Goal: Transaction & Acquisition: Book appointment/travel/reservation

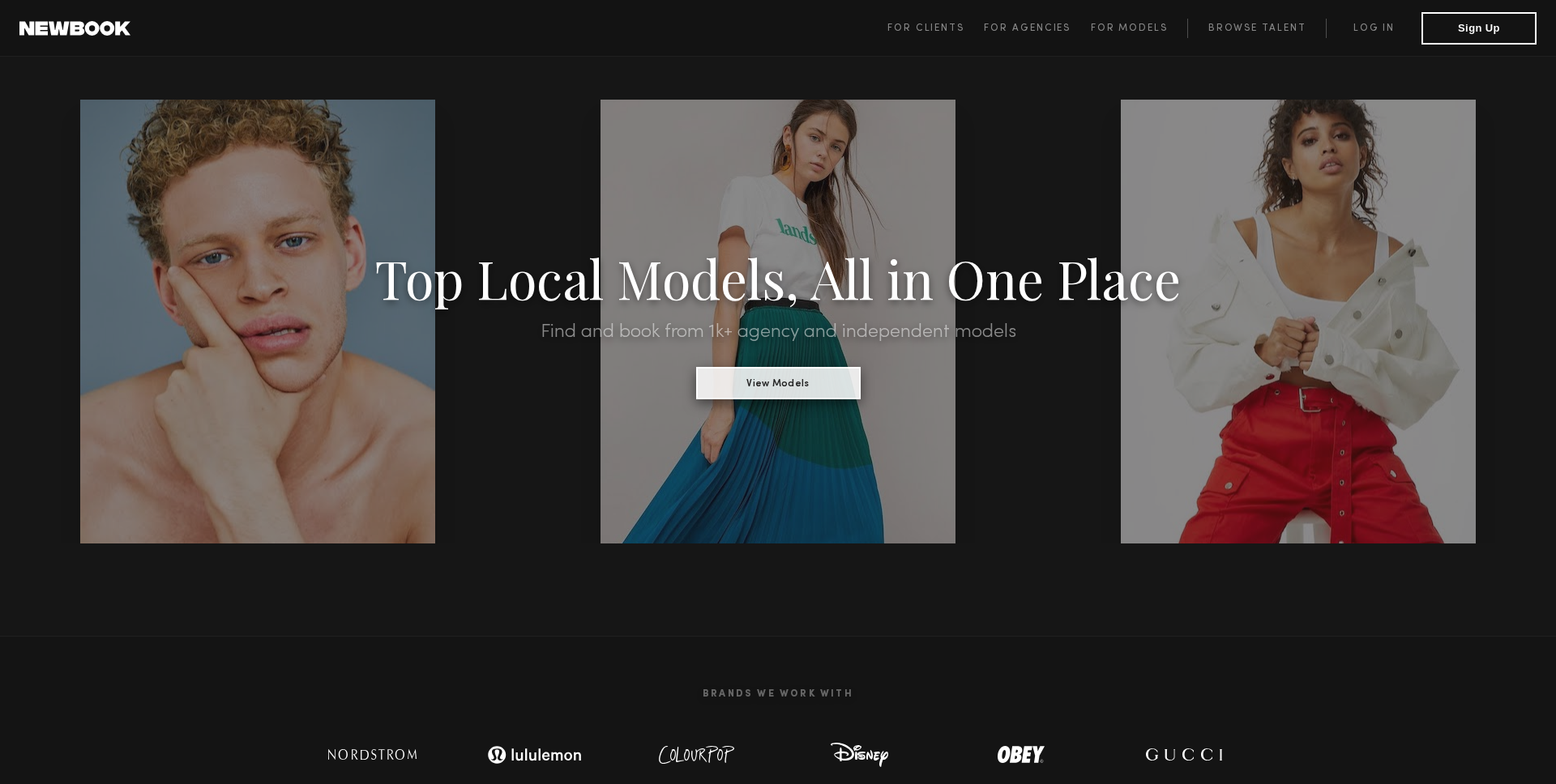
click at [774, 391] on button "View Models" at bounding box center [778, 383] width 165 height 32
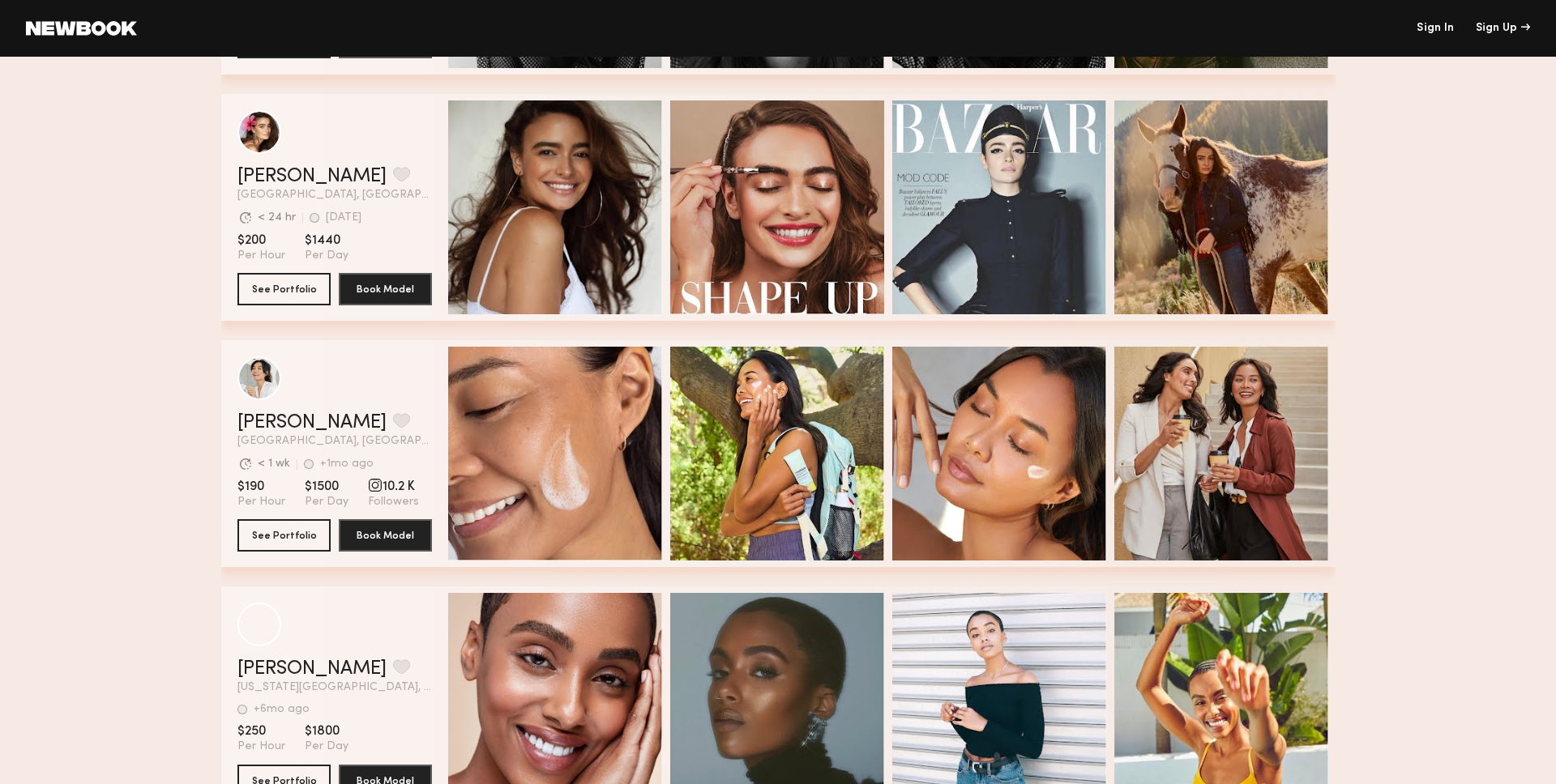
scroll to position [4444, 0]
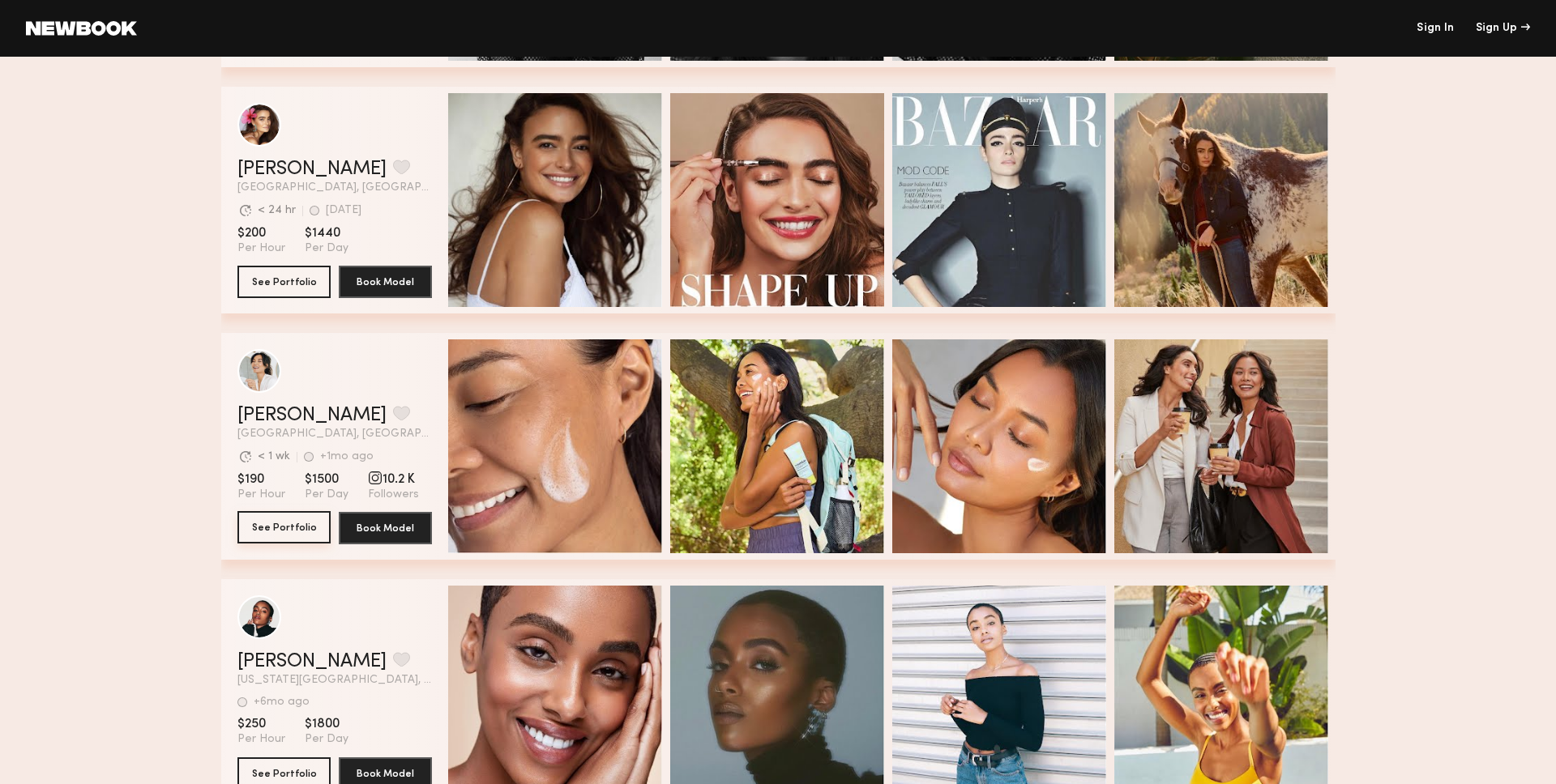
click at [295, 527] on button "See Portfolio" at bounding box center [285, 527] width 93 height 32
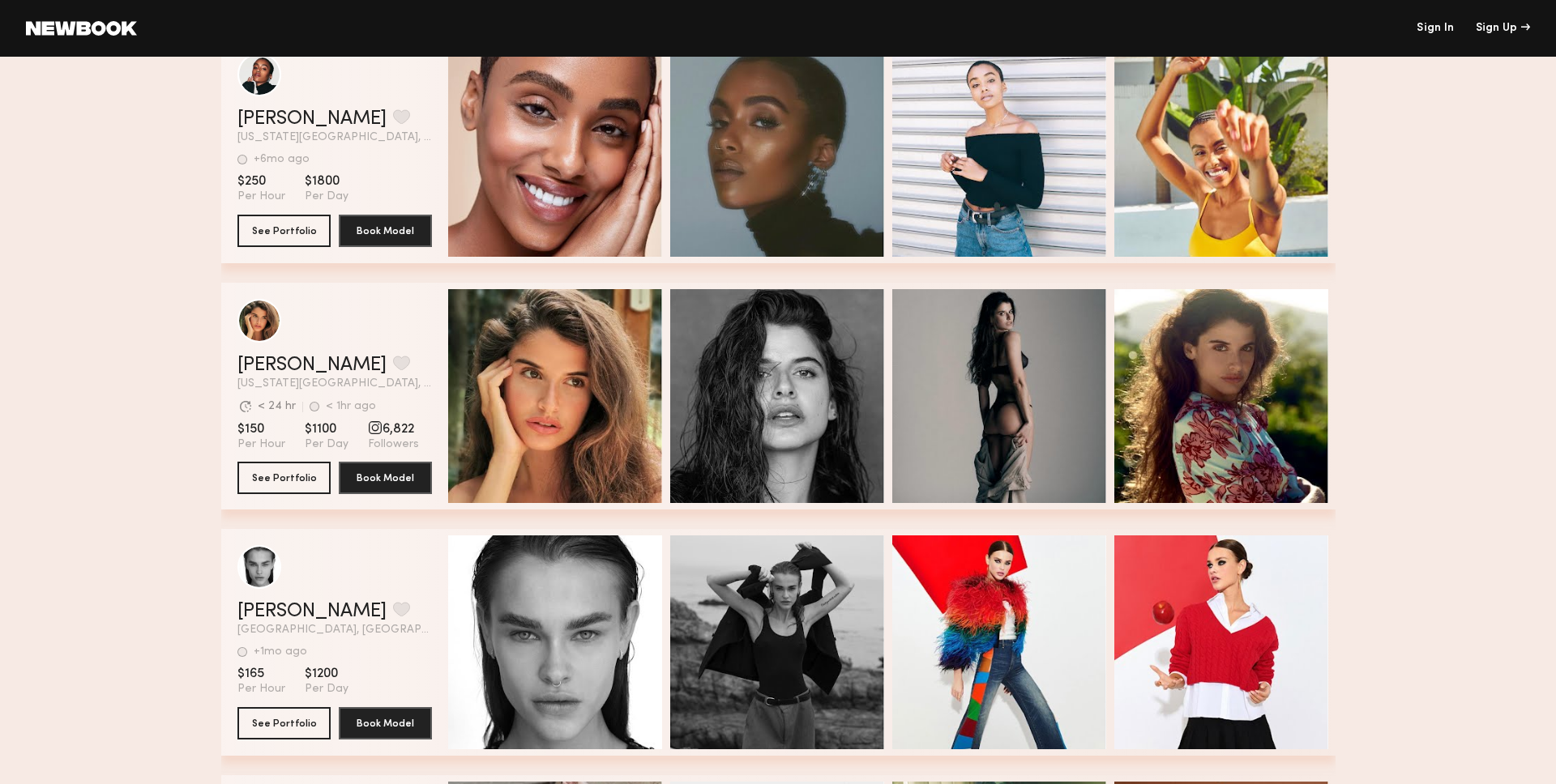
scroll to position [5125, 0]
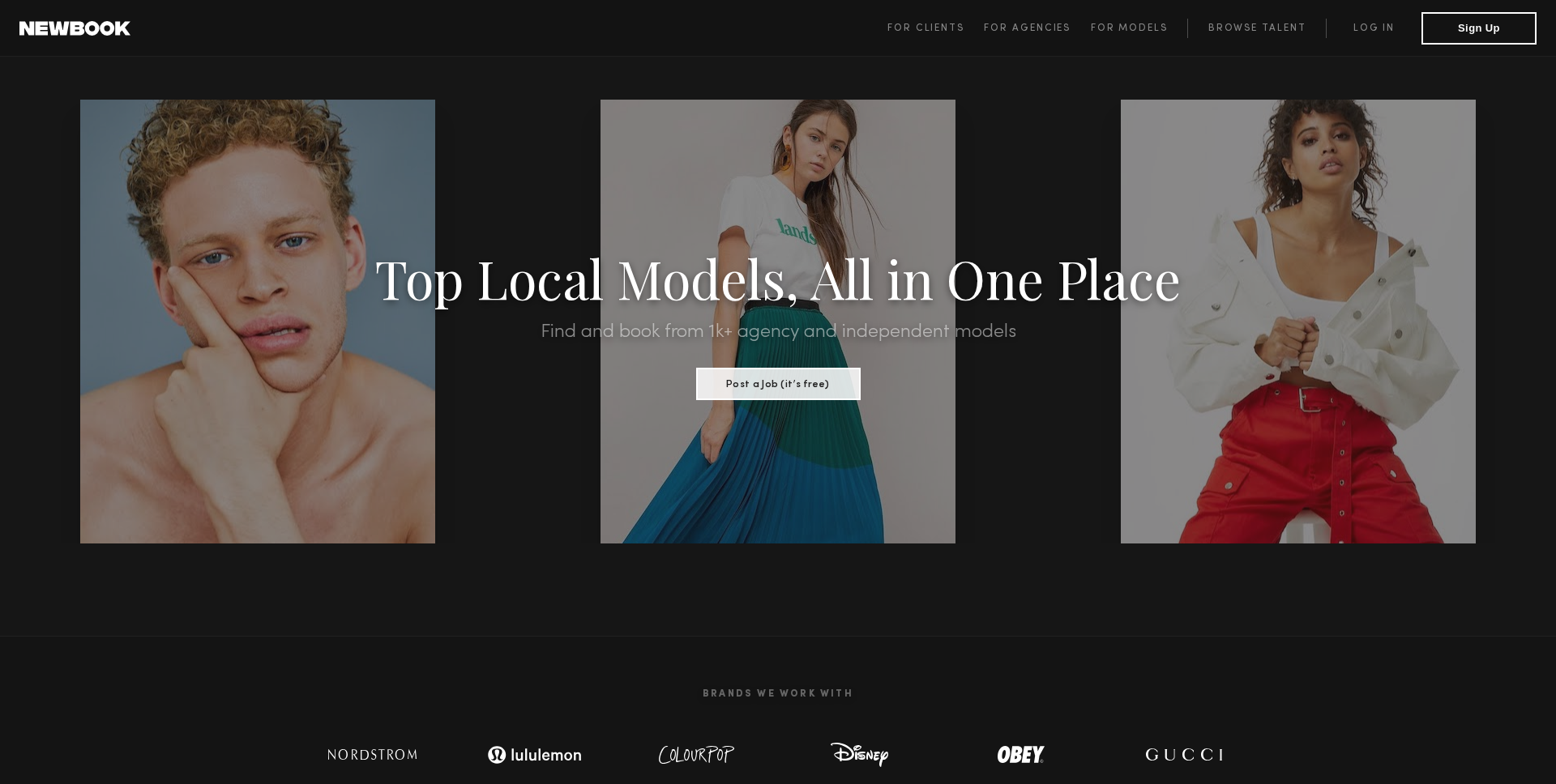
click at [1076, 167] on section "Top Local Models, All in One Place Find and book from 1k+ agency and independen…" at bounding box center [778, 322] width 1556 height 444
click at [955, 30] on span "For Clients" at bounding box center [925, 29] width 77 height 10
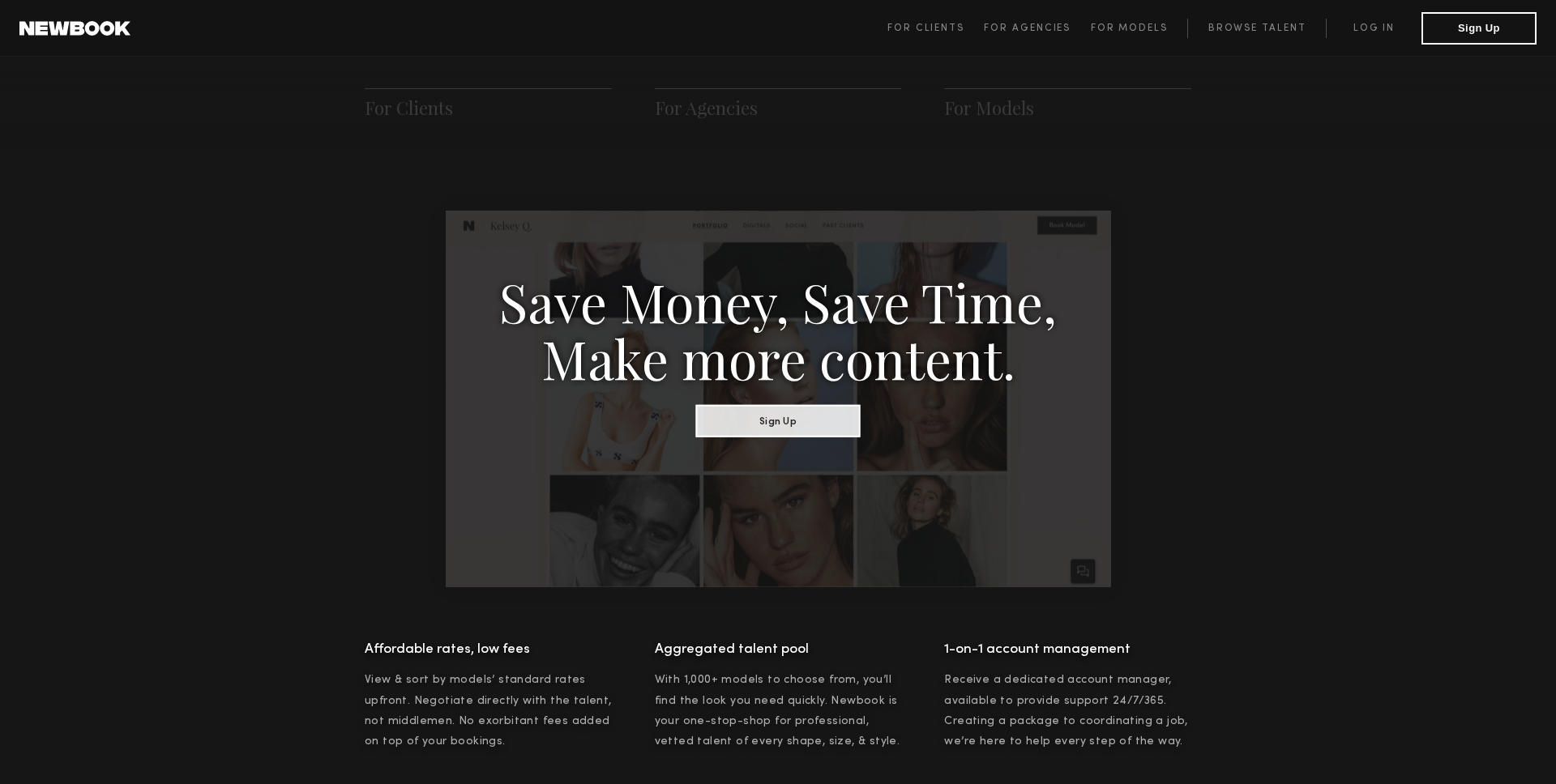
scroll to position [808, 0]
drag, startPoint x: 1255, startPoint y: 25, endPoint x: 1234, endPoint y: 55, distance: 36.6
click at [1255, 25] on link "Browse Talent" at bounding box center [1257, 29] width 139 height 19
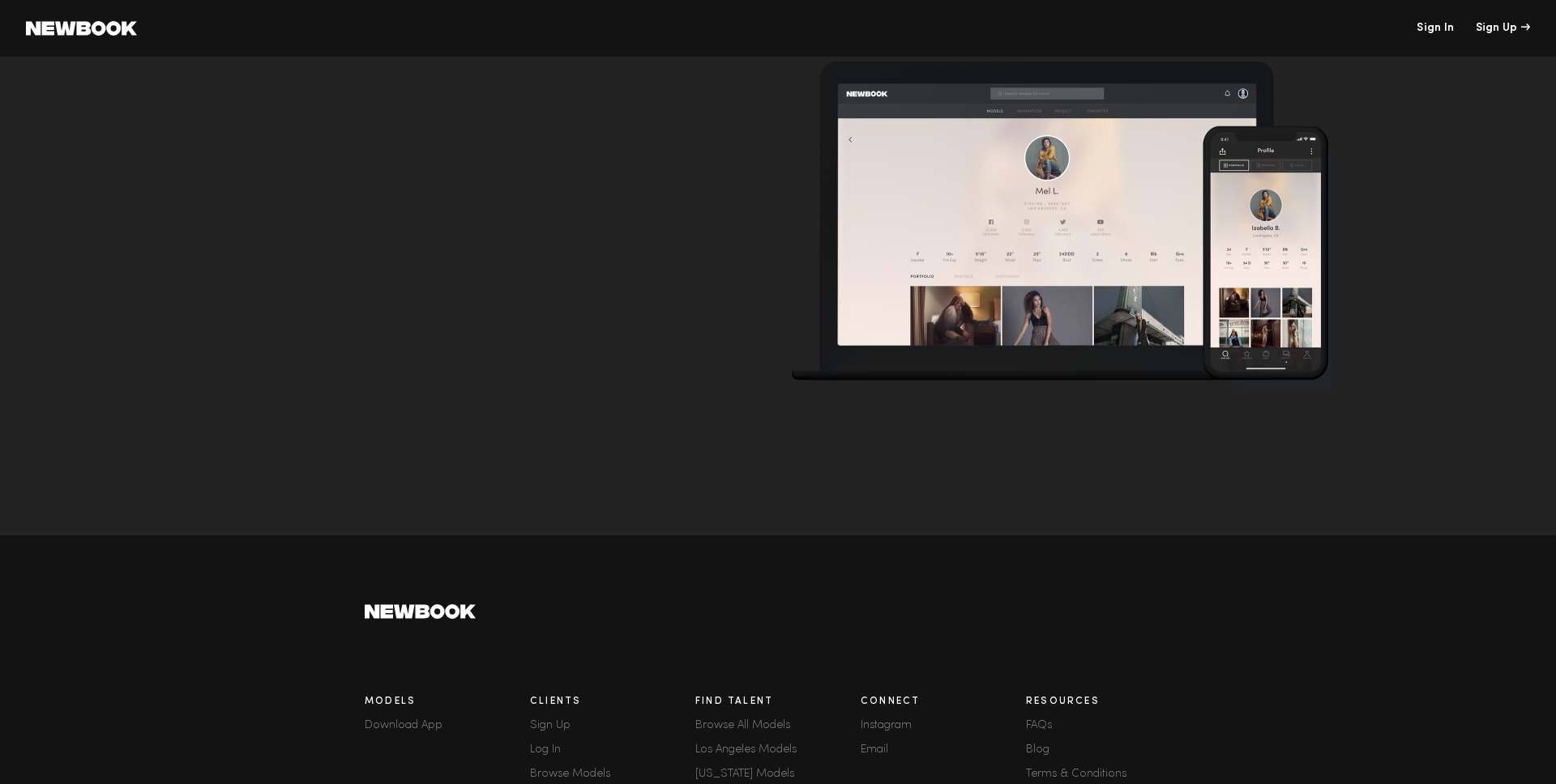
scroll to position [5160, 0]
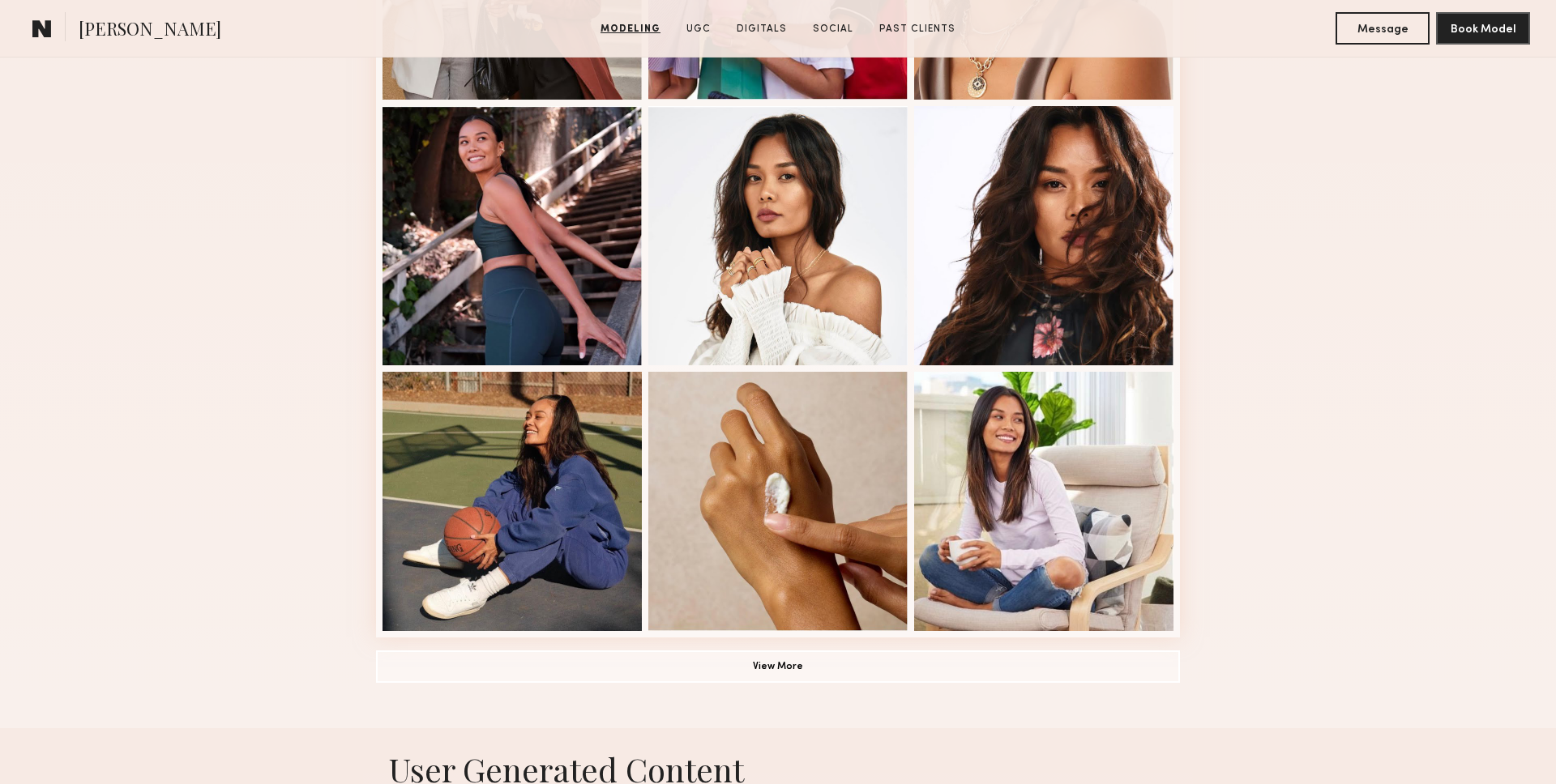
scroll to position [908, 0]
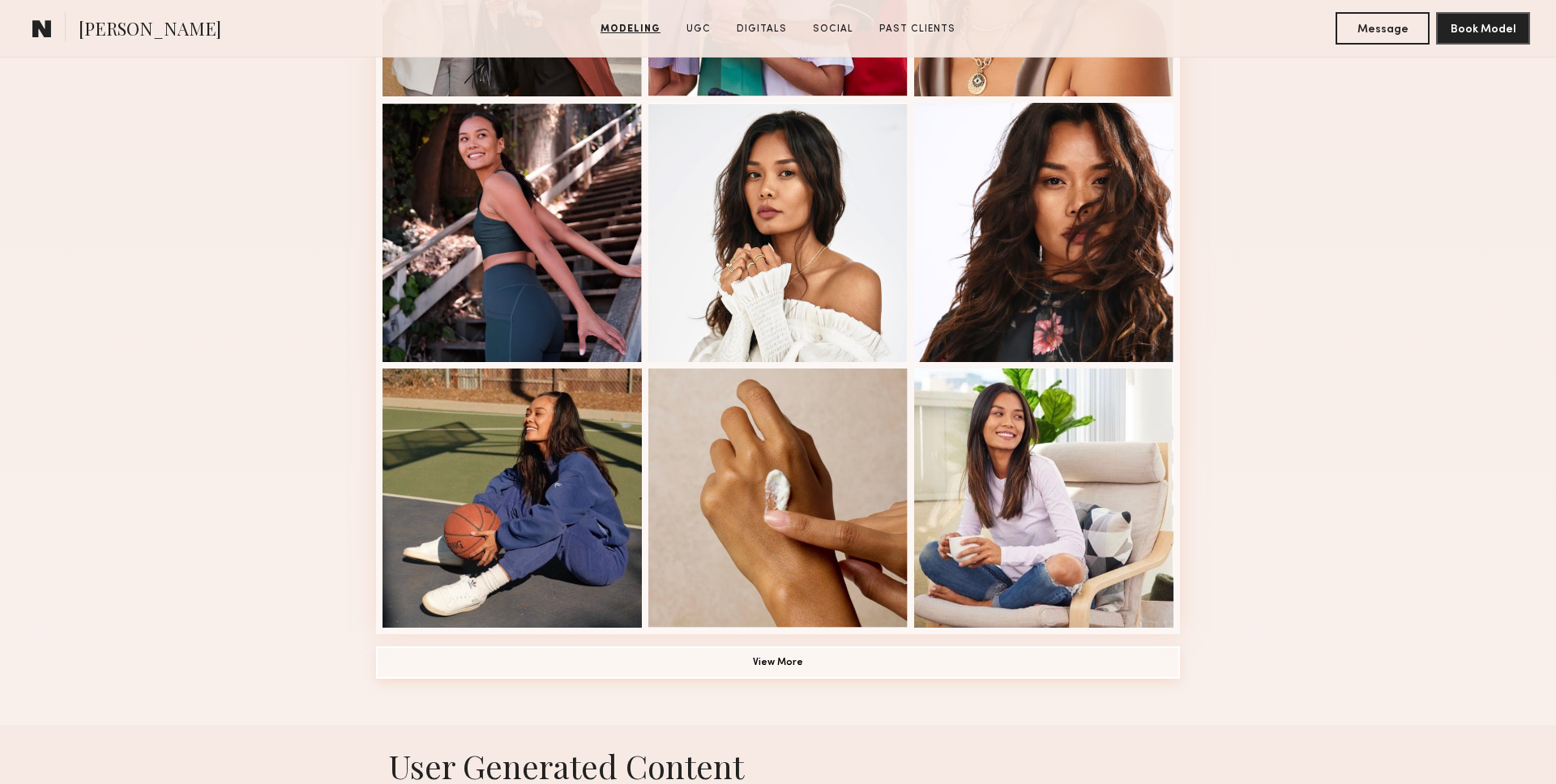
click at [822, 662] on button "View More" at bounding box center [778, 663] width 804 height 32
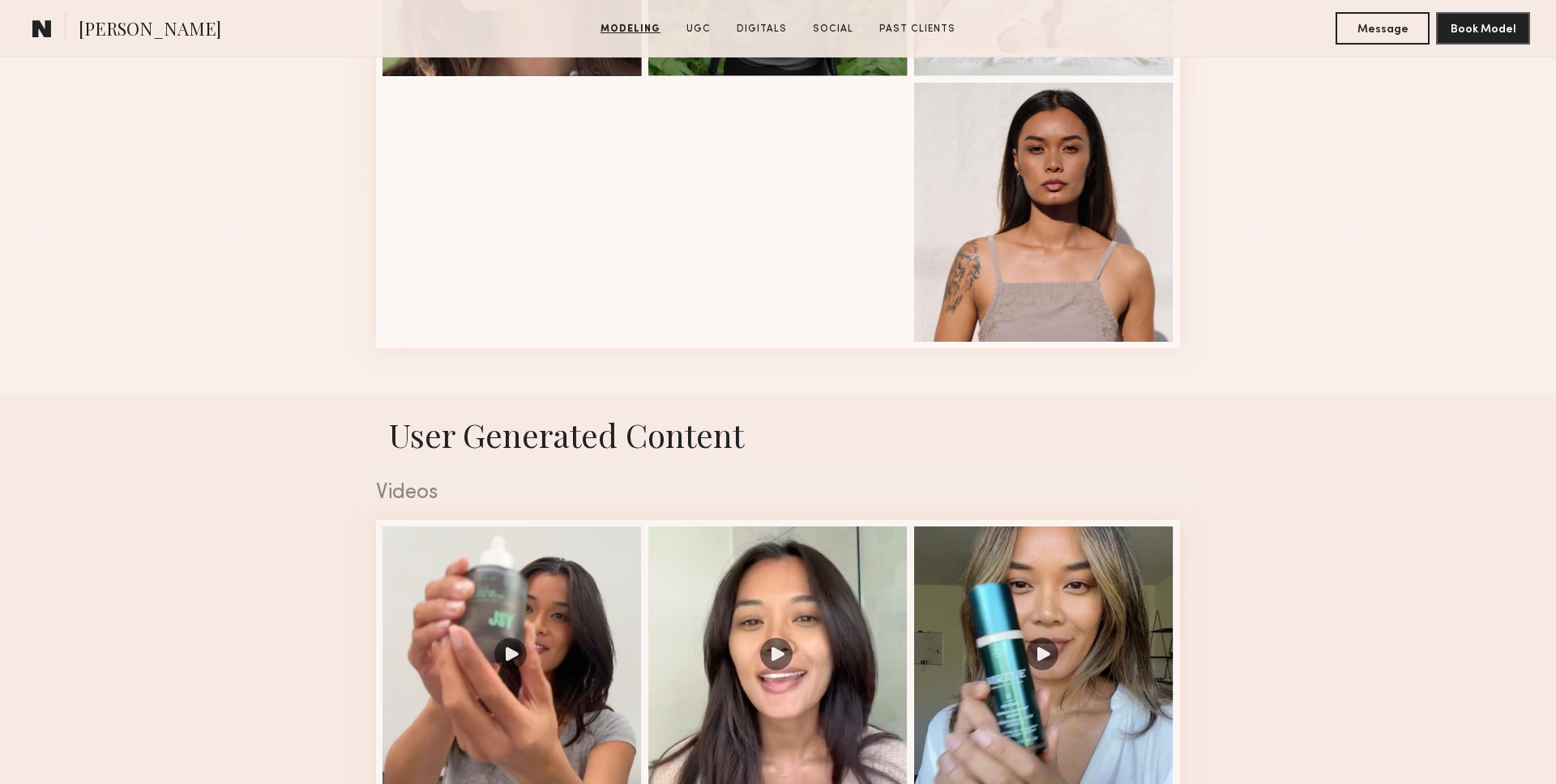
scroll to position [2412, 0]
